Goal: Information Seeking & Learning: Stay updated

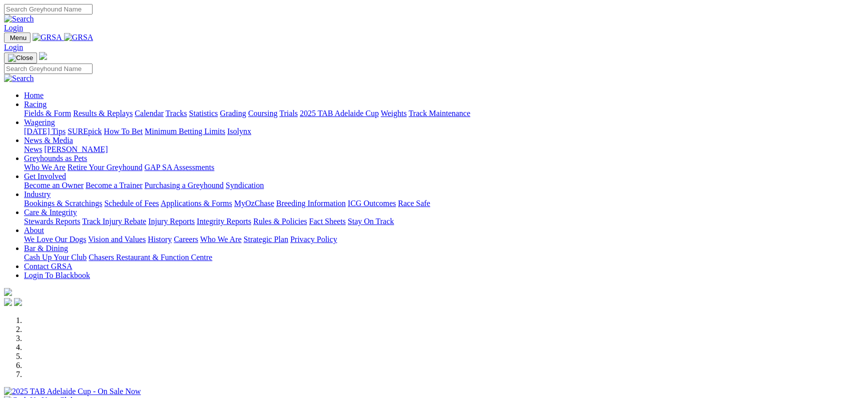
click at [71, 109] on link "Fields & Form" at bounding box center [47, 113] width 47 height 9
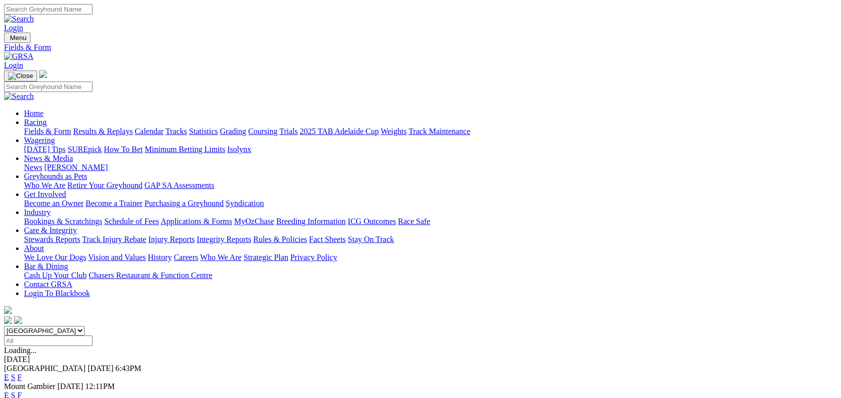
click at [22, 373] on link "F" at bounding box center [20, 377] width 5 height 9
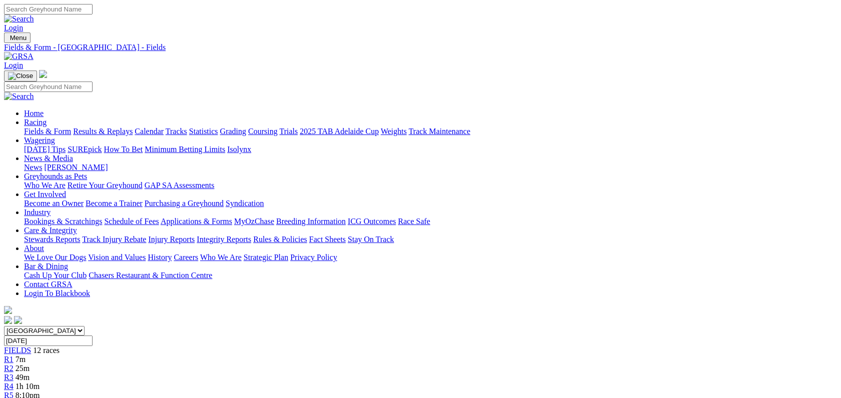
click at [42, 163] on link "News" at bounding box center [33, 167] width 18 height 9
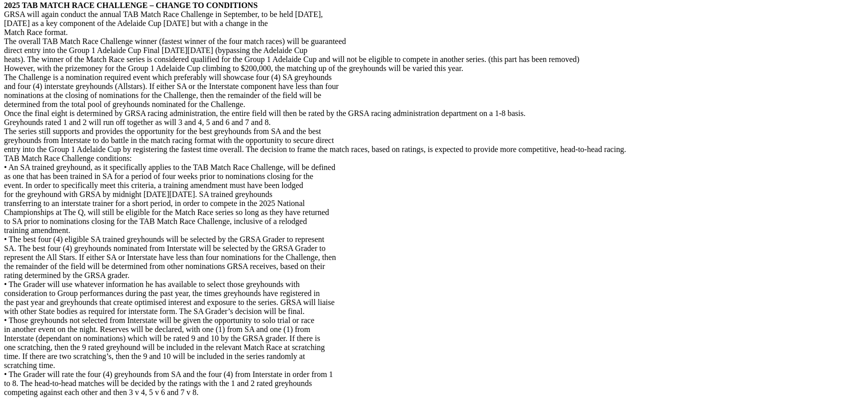
scroll to position [2149, 0]
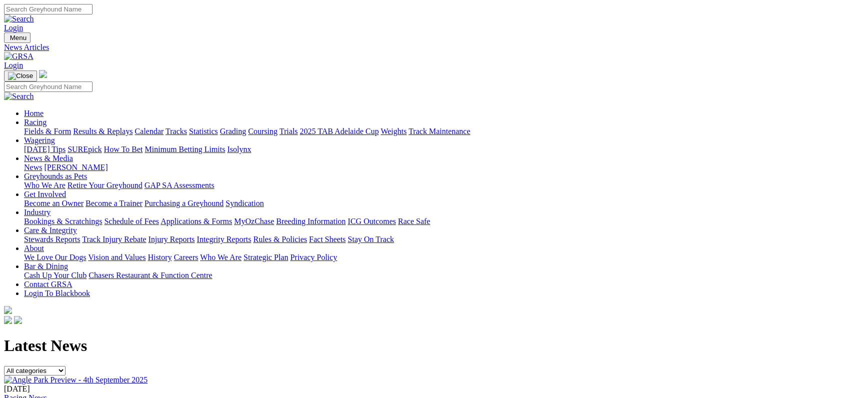
click at [251, 235] on link "Integrity Reports" at bounding box center [224, 239] width 55 height 9
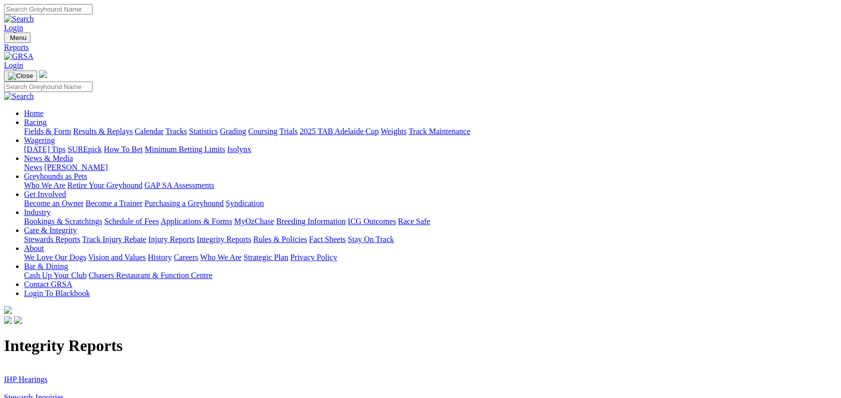
click at [48, 375] on link "IHP Hearings" at bounding box center [26, 379] width 44 height 9
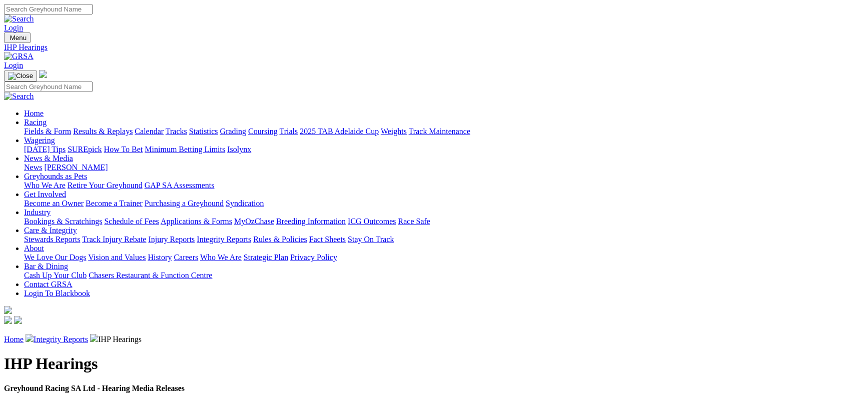
click at [251, 235] on link "Integrity Reports" at bounding box center [224, 239] width 55 height 9
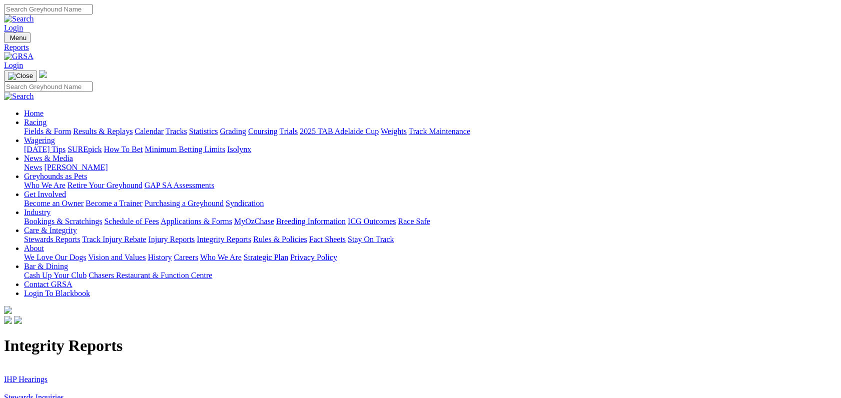
click at [64, 393] on link "Stewards Inquiries" at bounding box center [34, 397] width 60 height 9
